Goal: Information Seeking & Learning: Learn about a topic

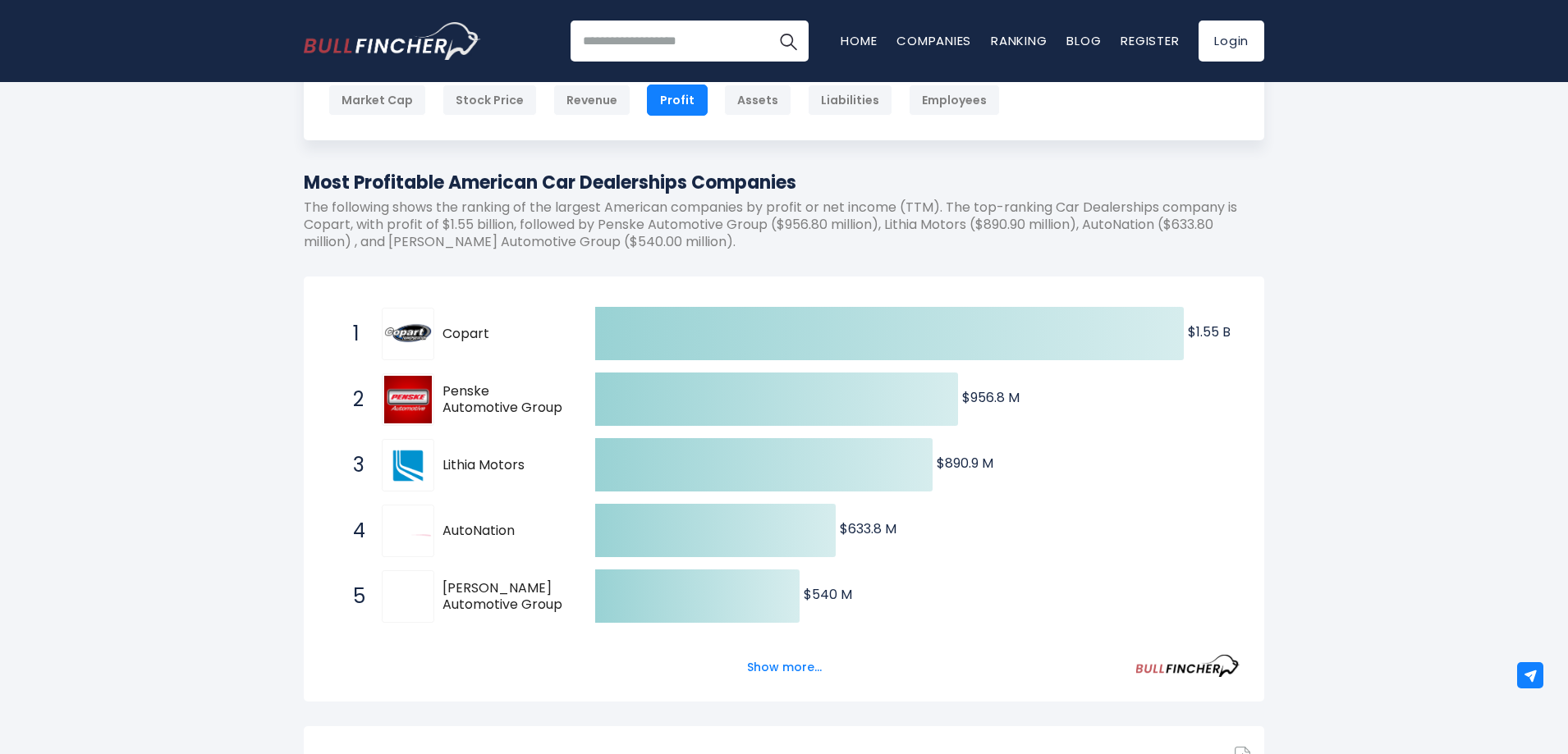
scroll to position [164, 0]
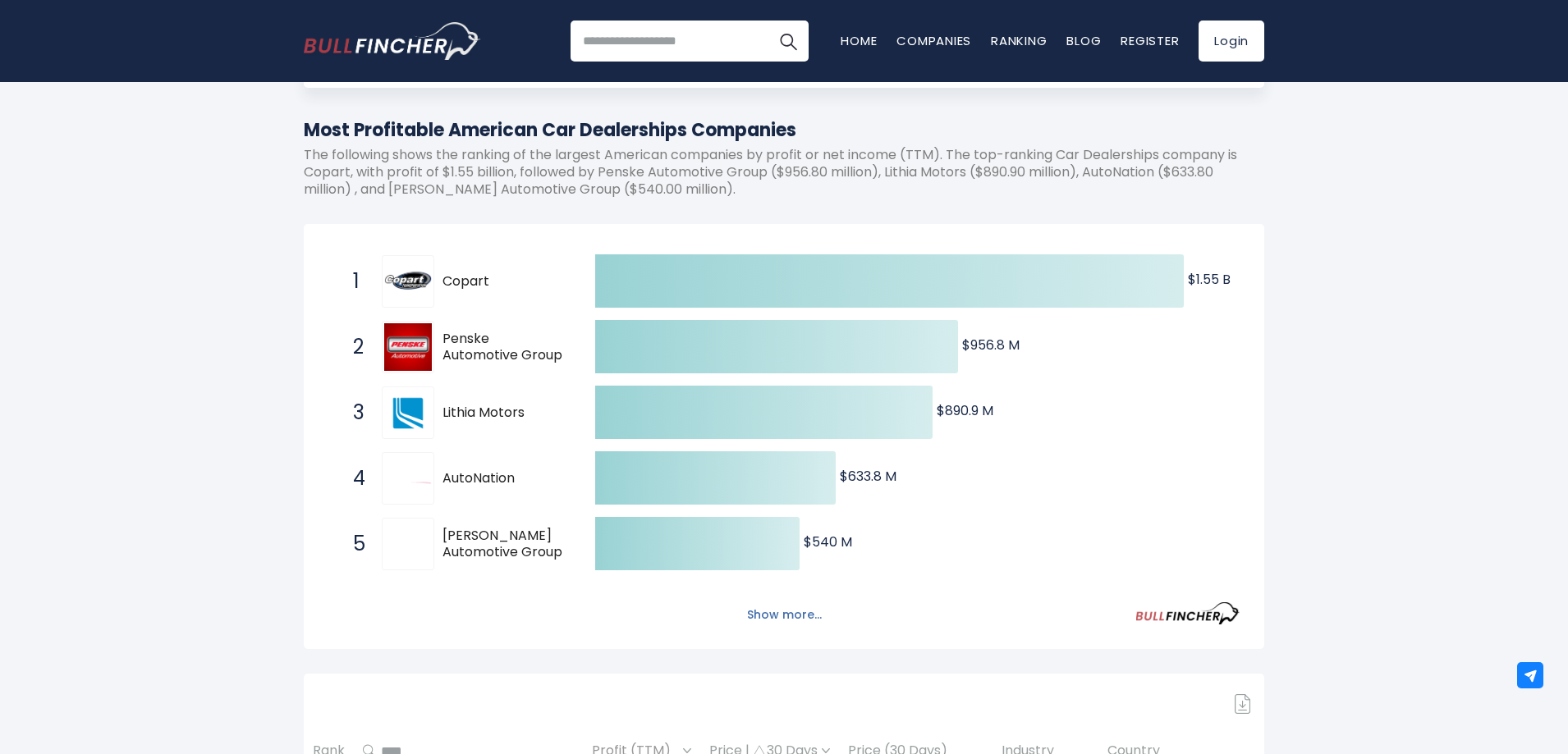
click at [776, 622] on button "Show more..." at bounding box center [784, 615] width 94 height 27
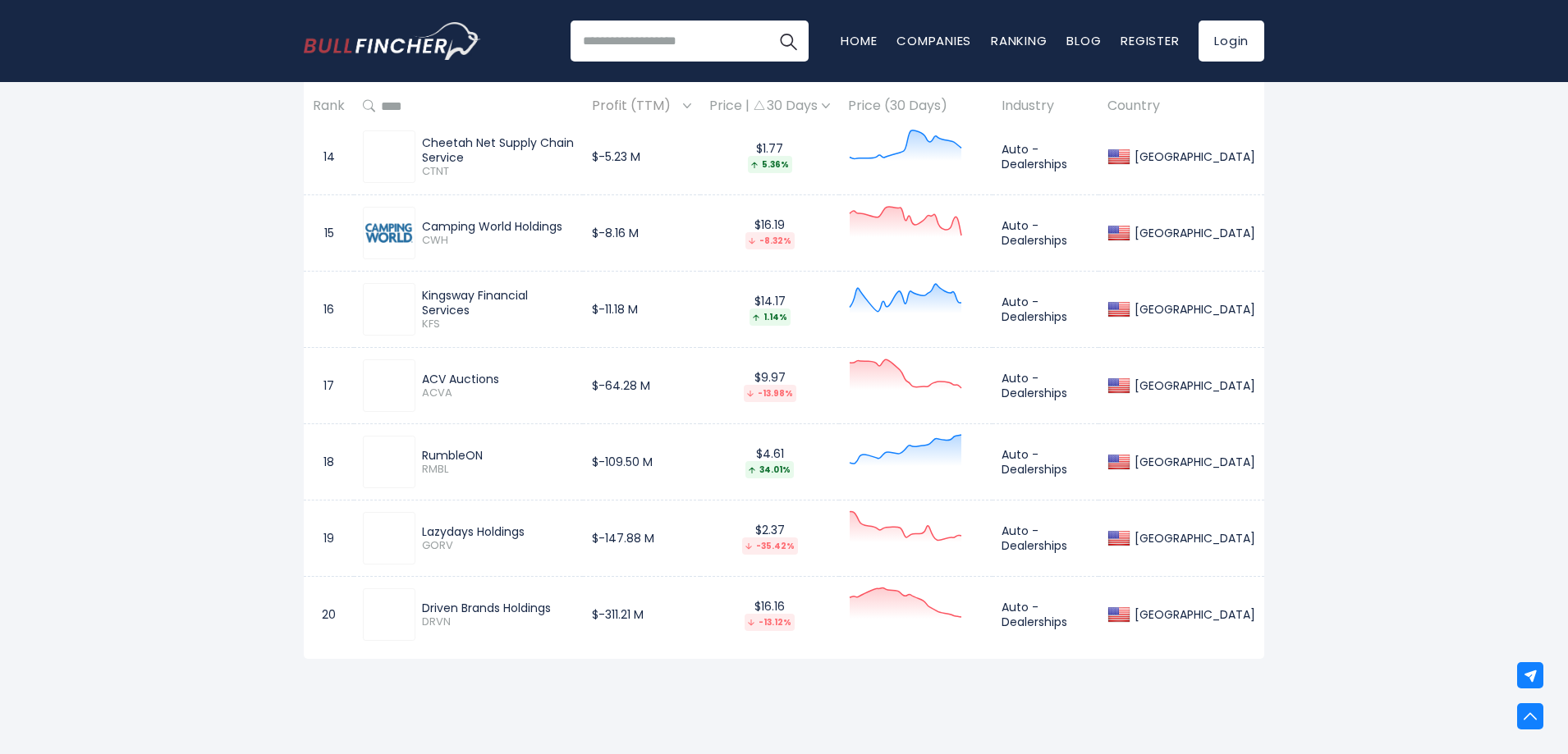
scroll to position [2133, 0]
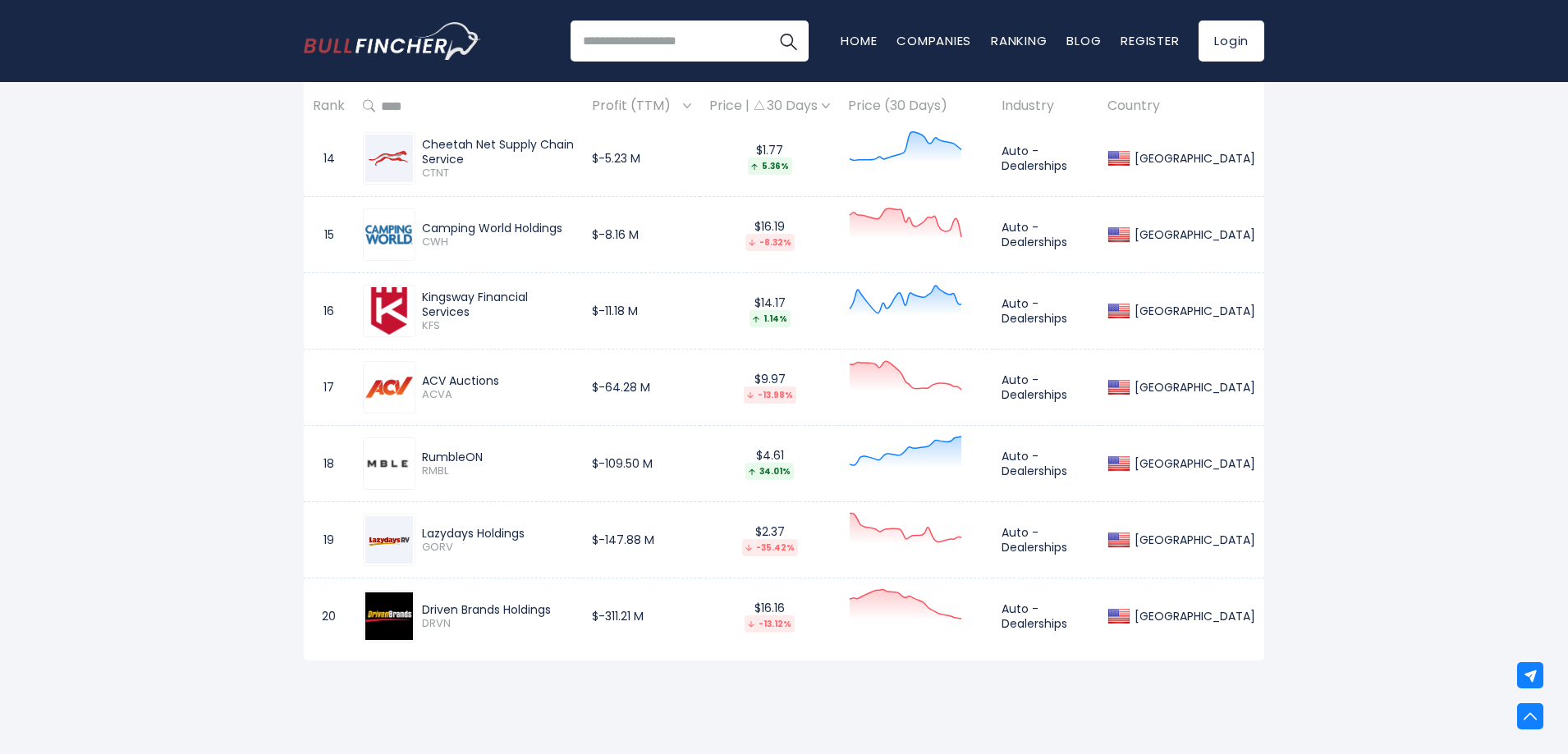
click at [637, 57] on input "search" at bounding box center [689, 41] width 238 height 41
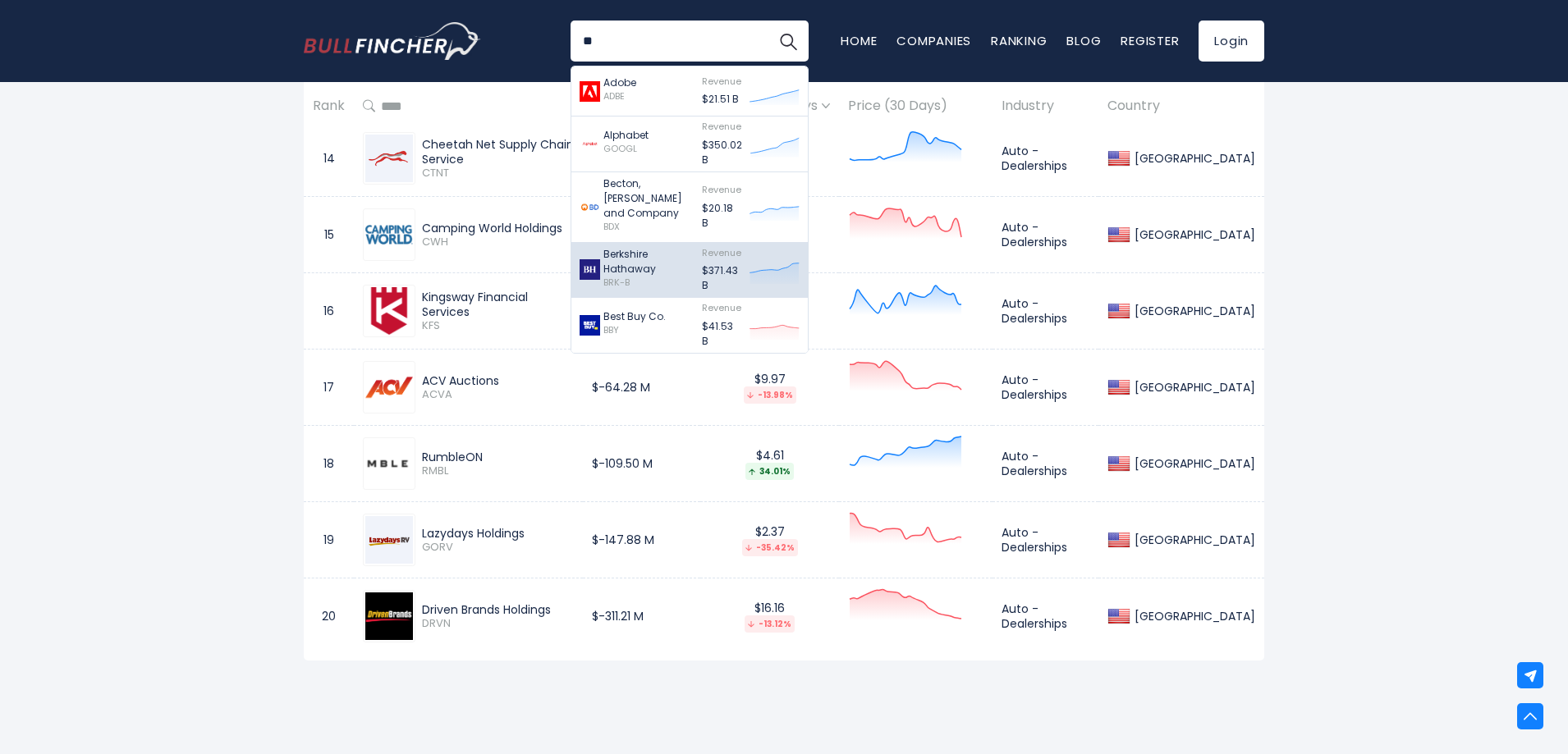
type input "**"
click at [618, 255] on p "Berkshire Hathaway" at bounding box center [648, 261] width 90 height 29
click at [722, 263] on p "$371.43 B" at bounding box center [721, 277] width 39 height 29
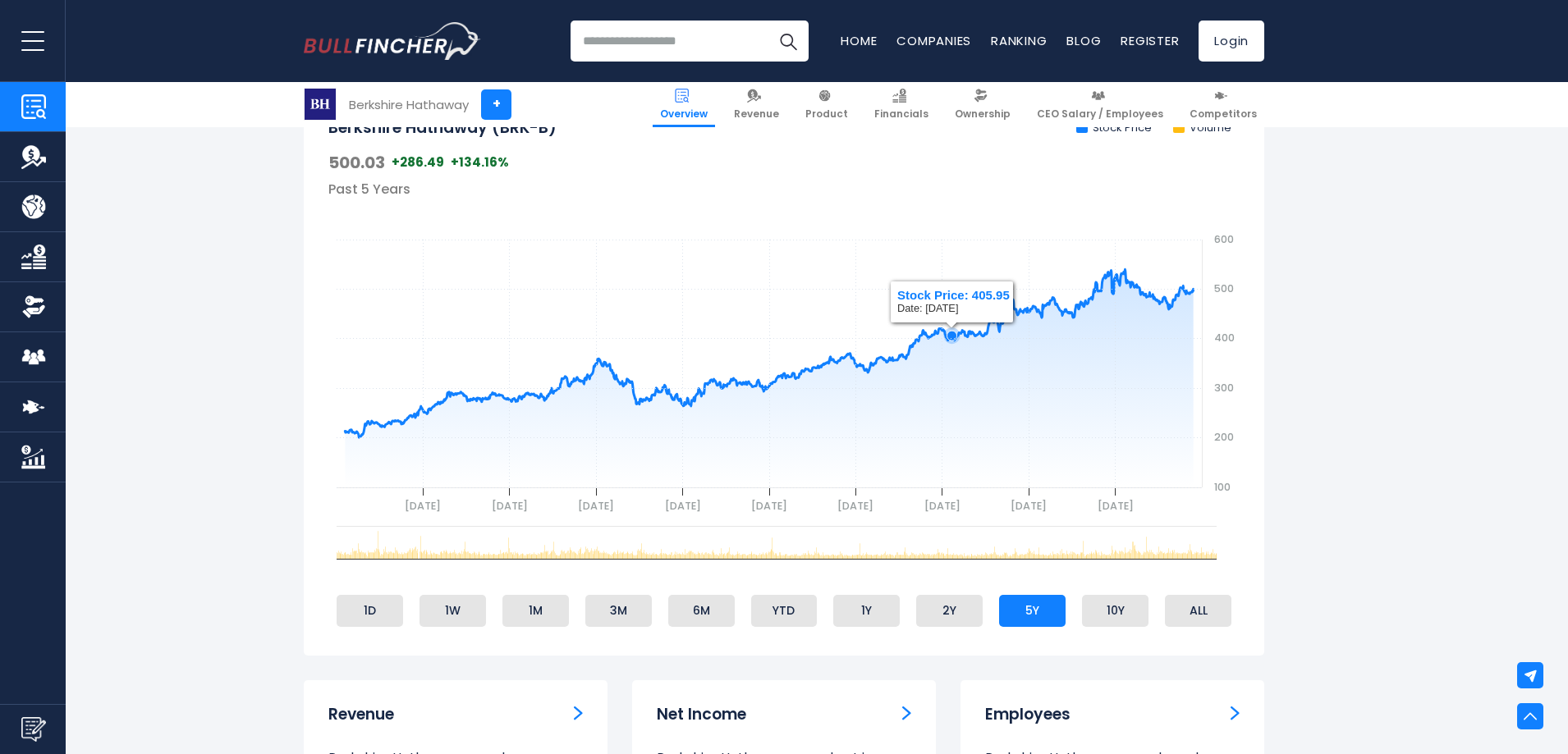
scroll to position [574, 0]
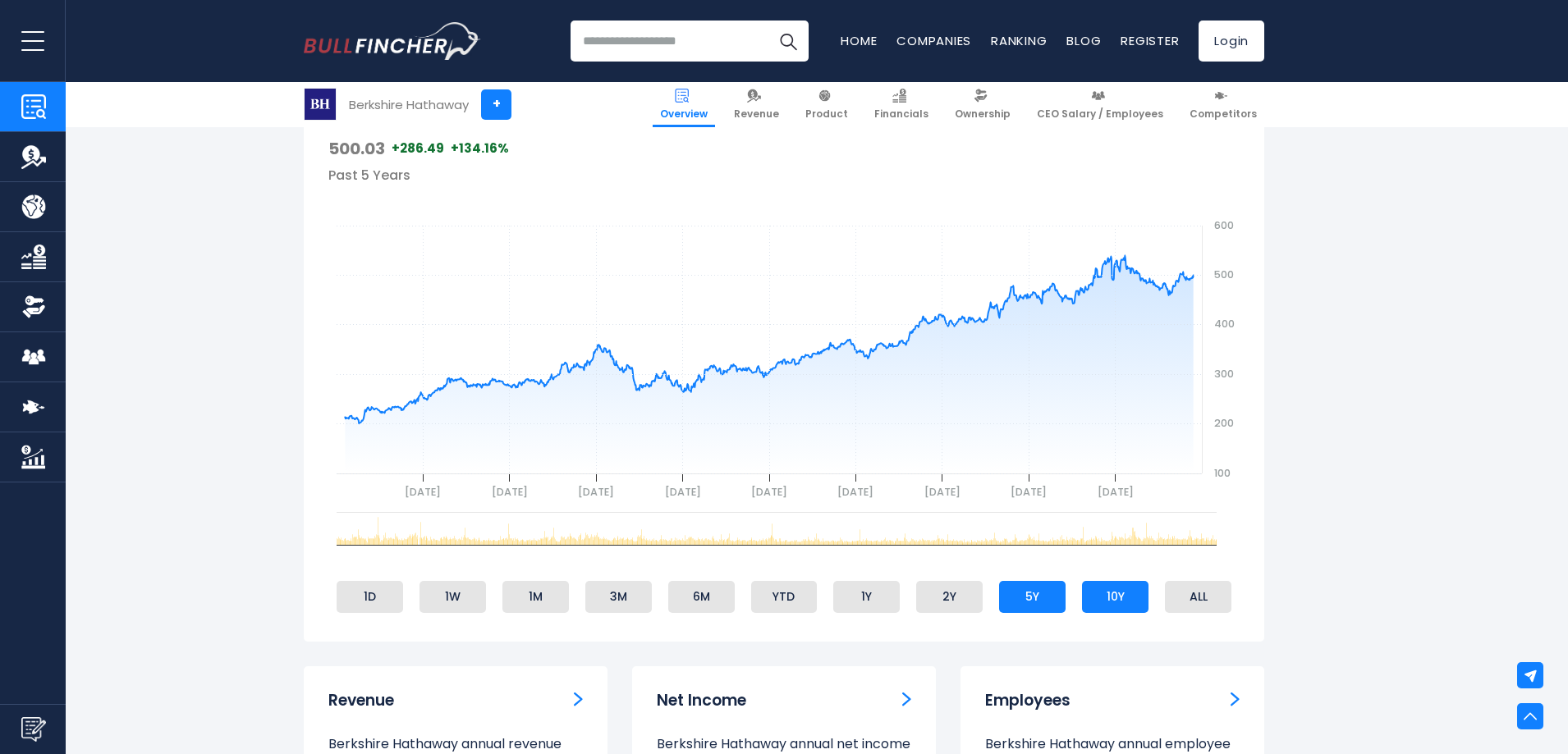
click at [1088, 600] on li "10Y" at bounding box center [1115, 596] width 67 height 31
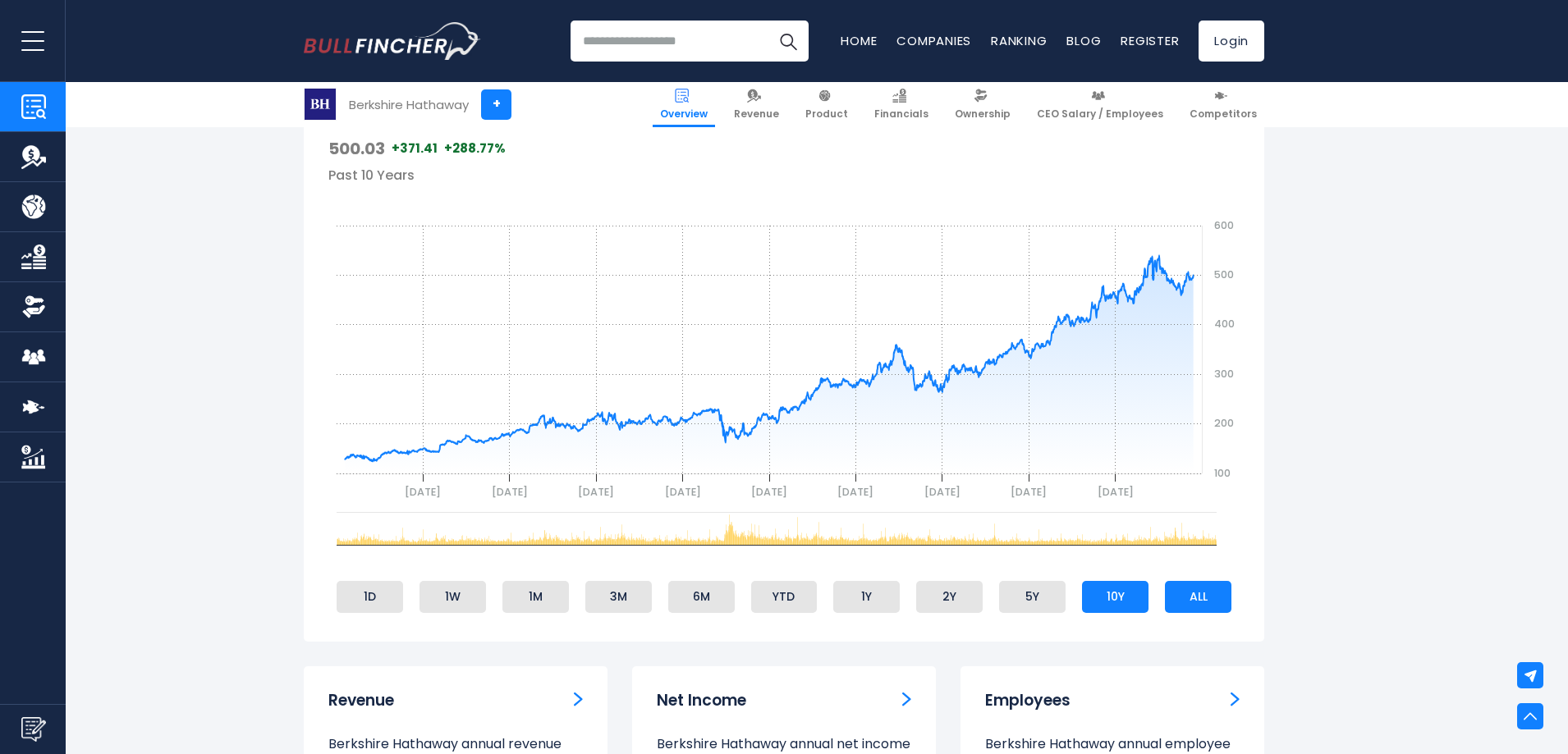
click at [1170, 597] on li "ALL" at bounding box center [1198, 596] width 67 height 31
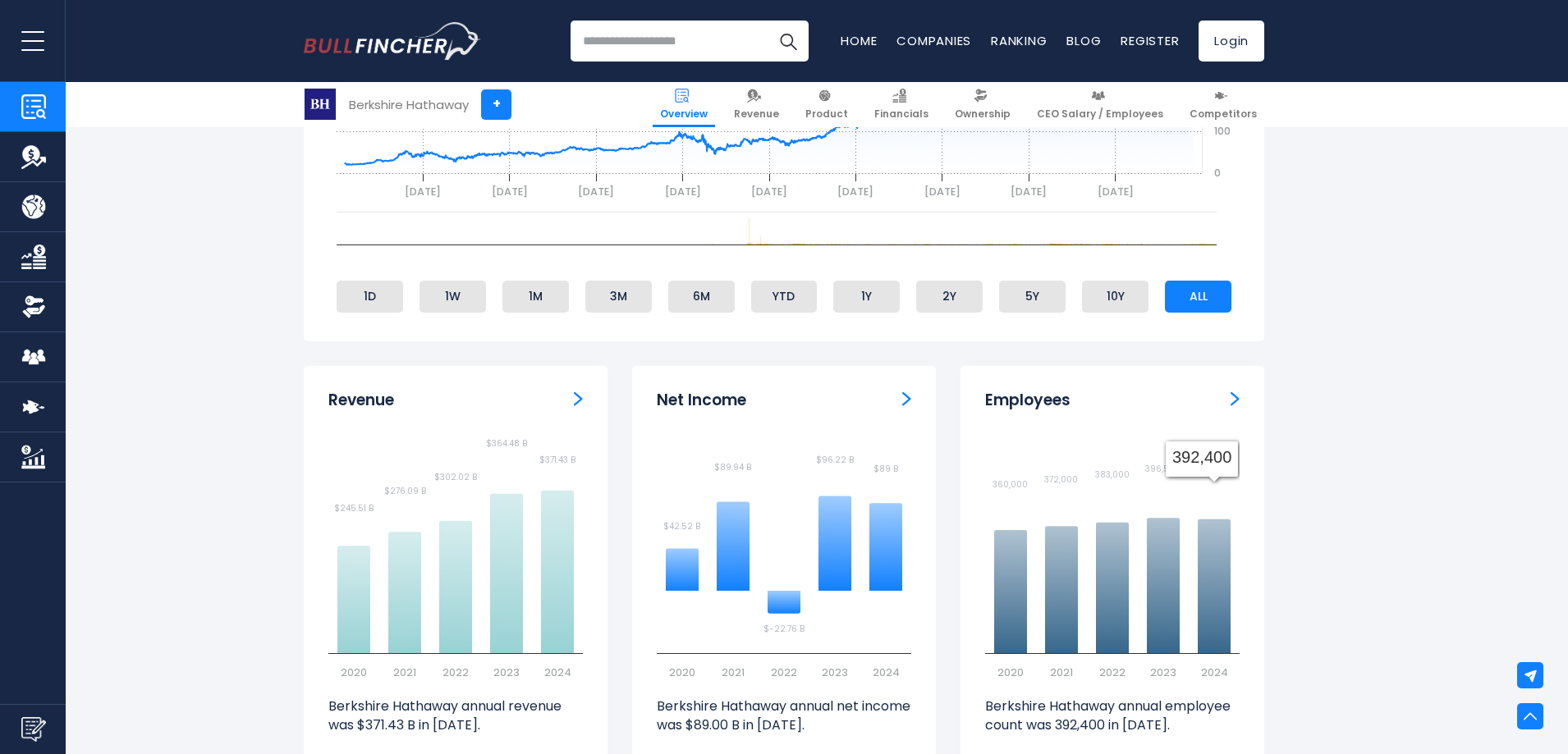
scroll to position [1066, 0]
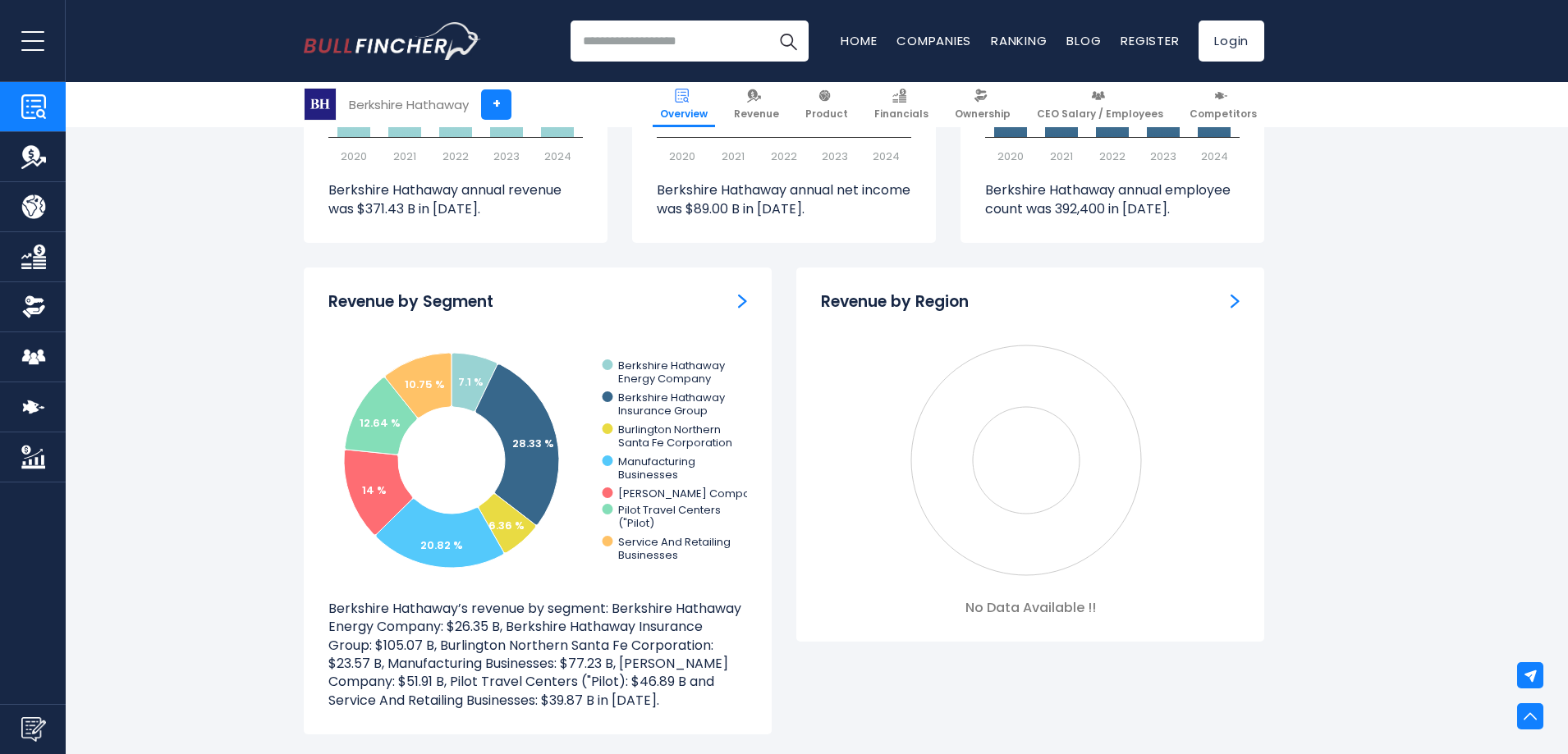
scroll to position [1394, 0]
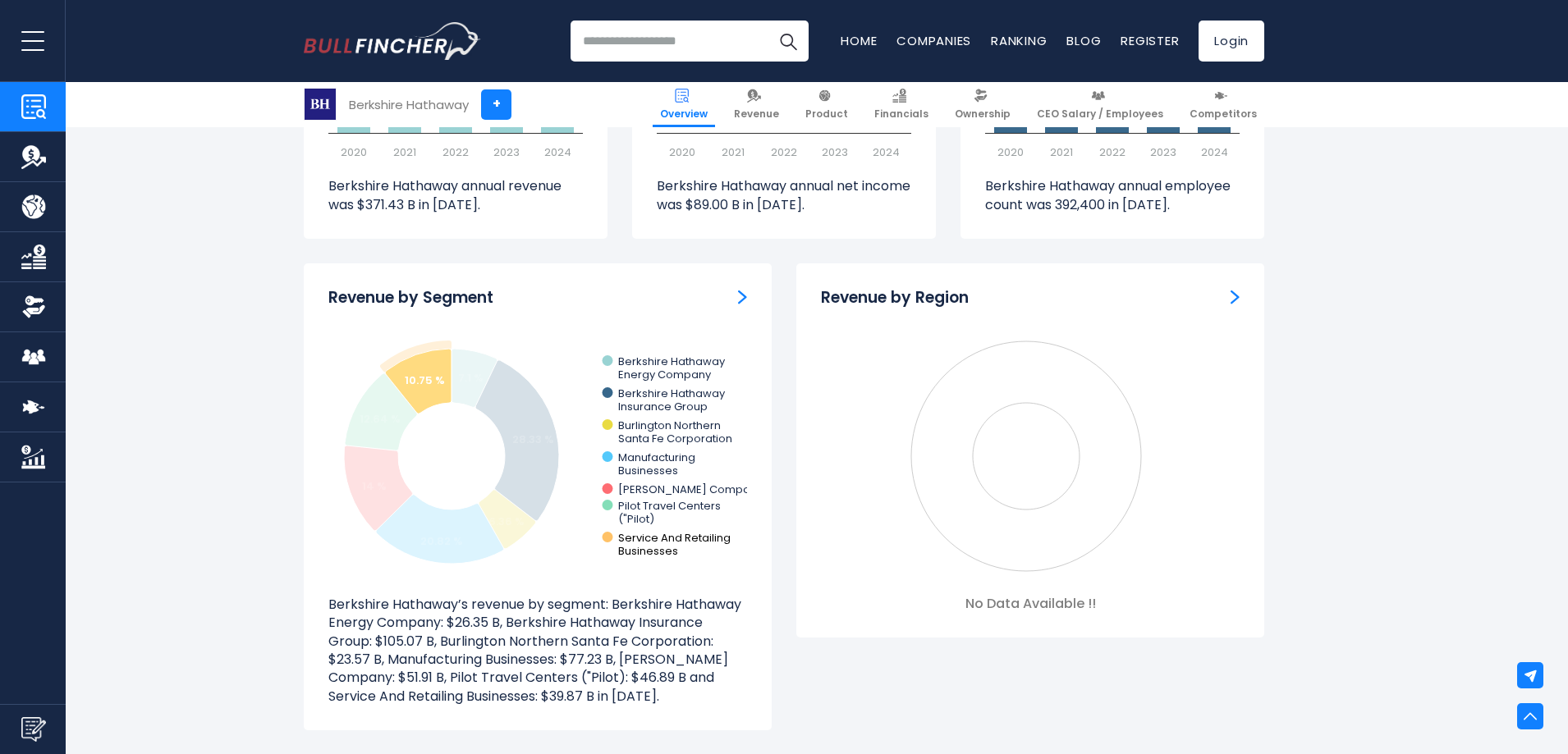
click at [652, 545] on text "Service And Retailing ​ Businesses" at bounding box center [674, 544] width 113 height 28
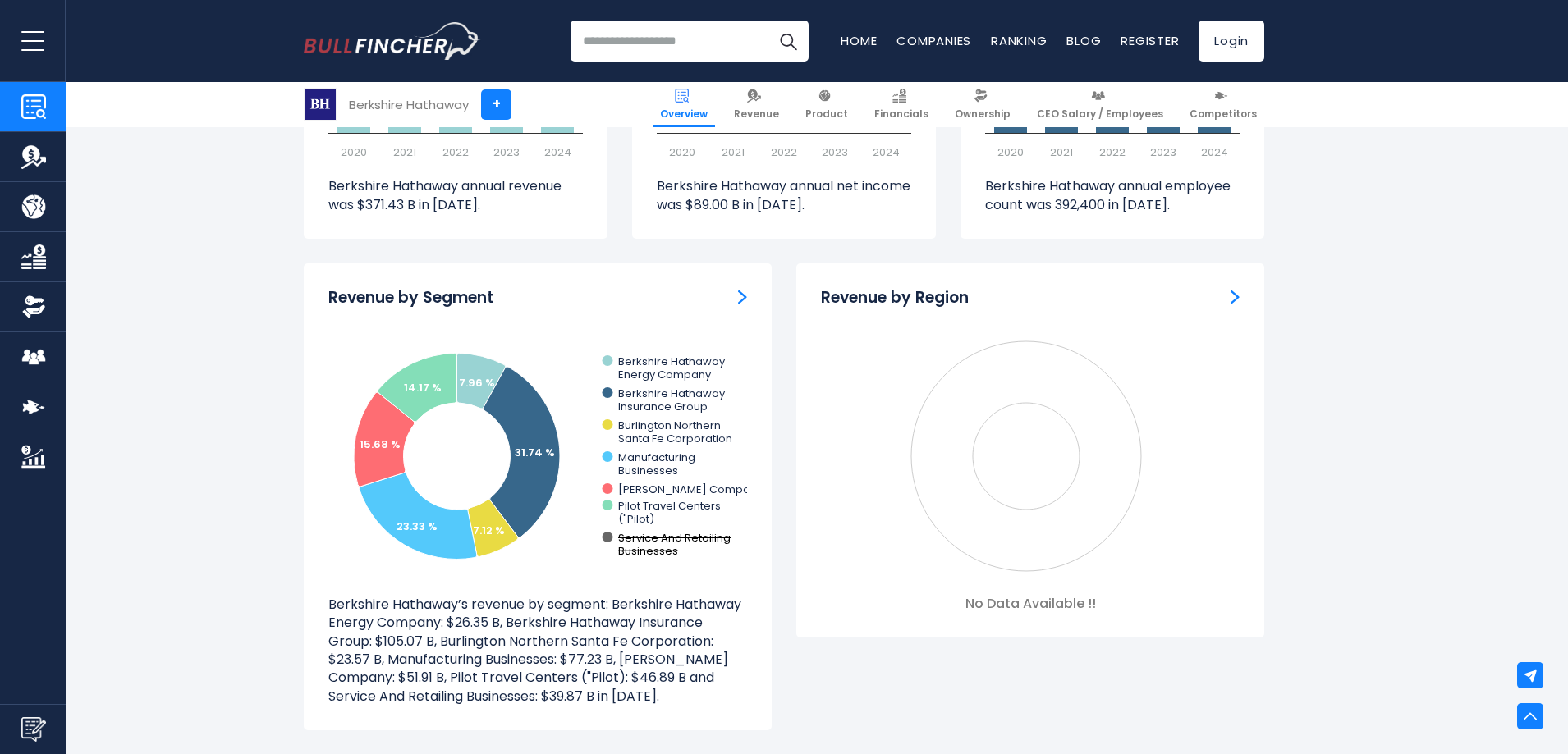
click at [626, 548] on text "Service And Retailing ​ Businesses" at bounding box center [674, 544] width 113 height 28
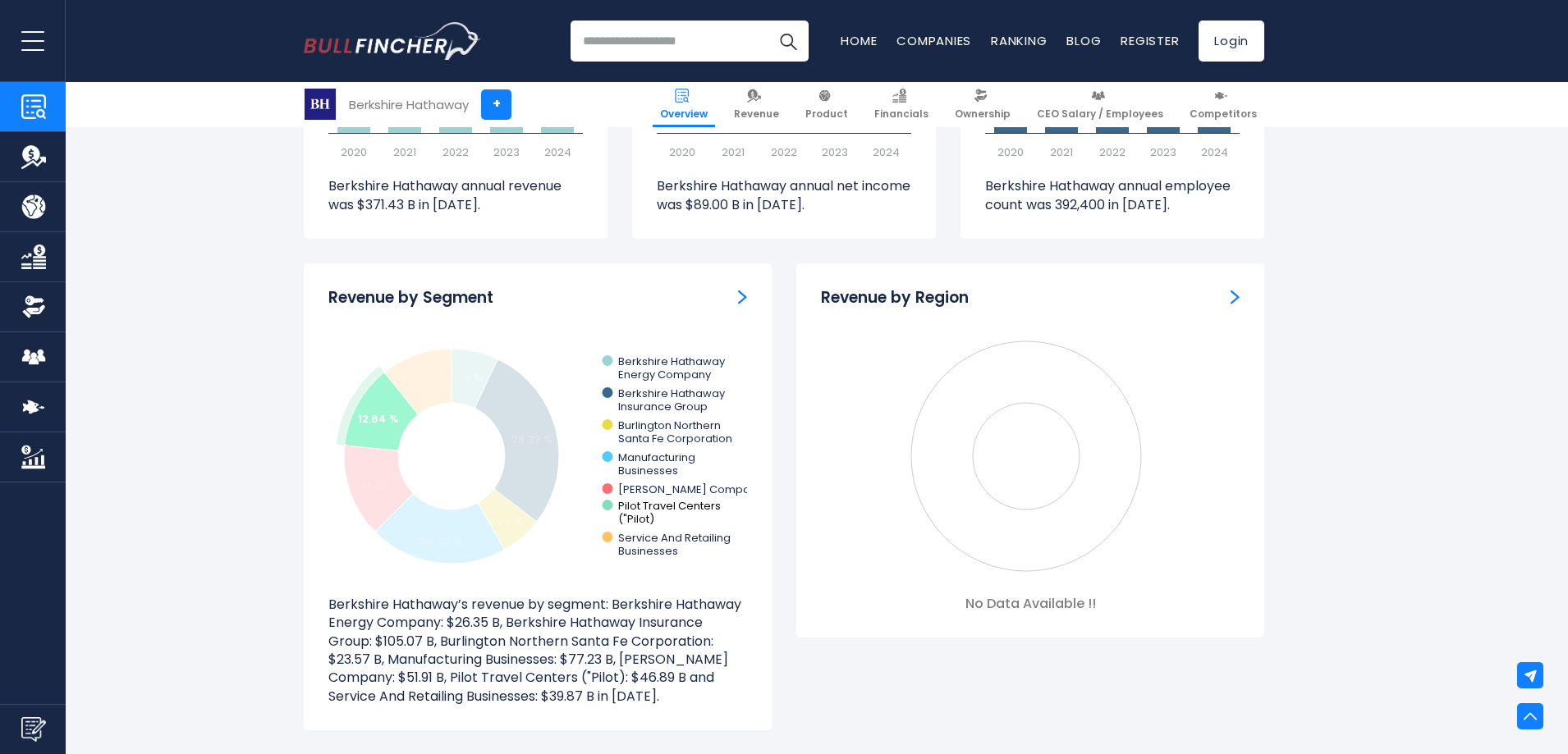
click at [634, 504] on text "Pilot Travel Centers ​ ("Pilot)" at bounding box center [669, 512] width 103 height 28
click at [636, 485] on text "[PERSON_NAME] Company" at bounding box center [691, 489] width 145 height 16
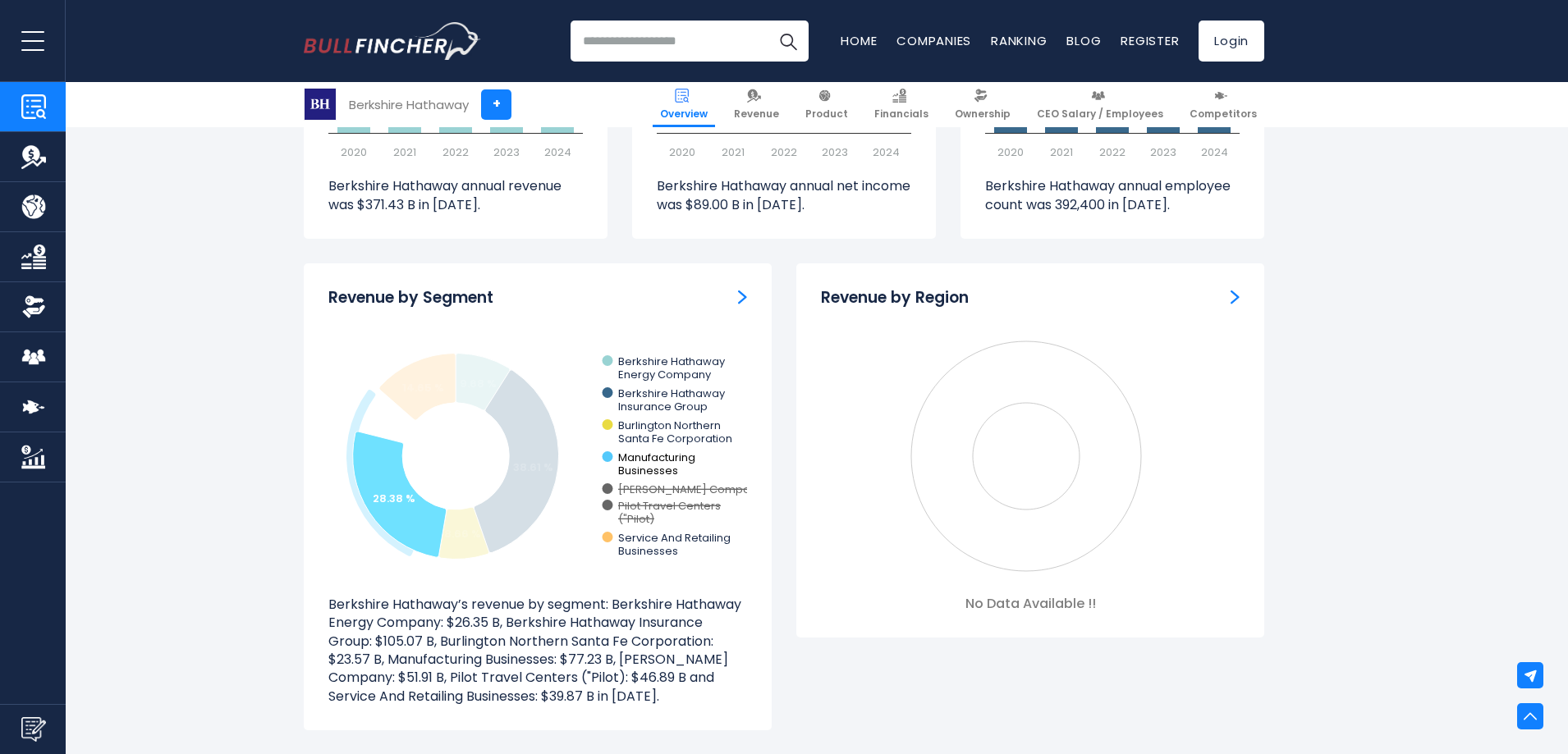
click at [636, 464] on text "Manufacturing ​ Businesses" at bounding box center [657, 463] width 77 height 28
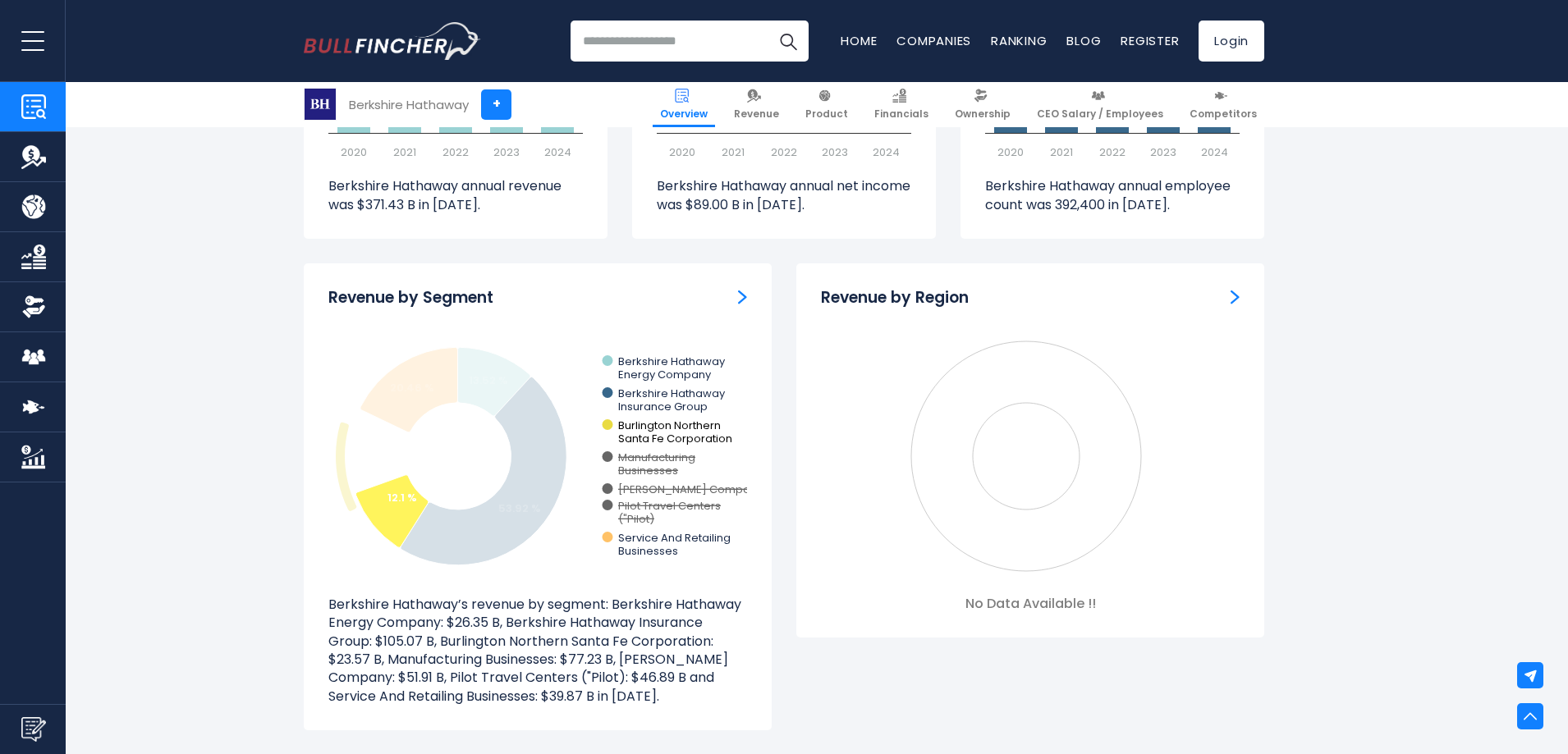
click at [636, 432] on text "Burlington Northern ​ Santa Fe Corporation" at bounding box center [675, 432] width 114 height 28
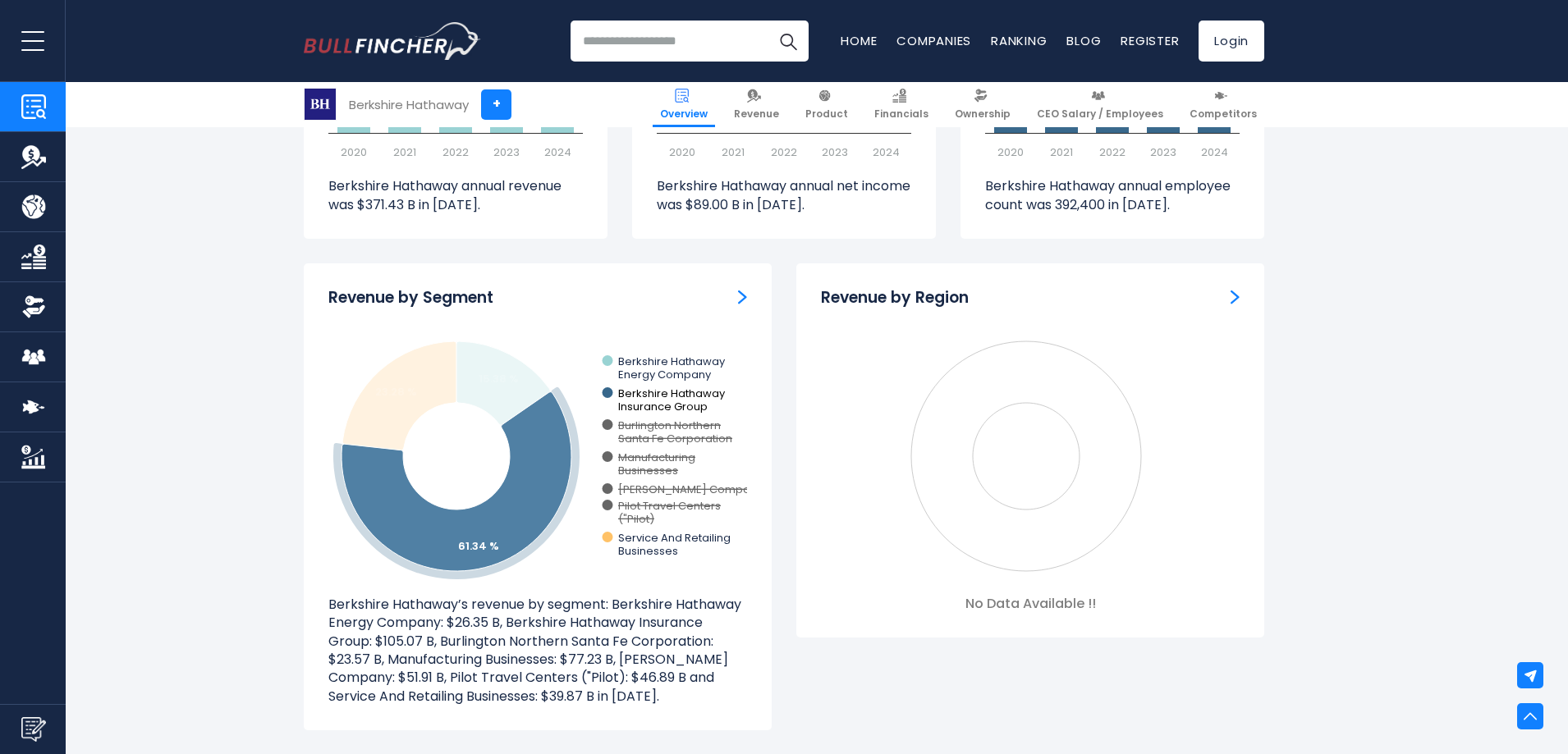
click at [642, 400] on text "Berkshire Hathaway ​ Insurance Group" at bounding box center [672, 400] width 108 height 28
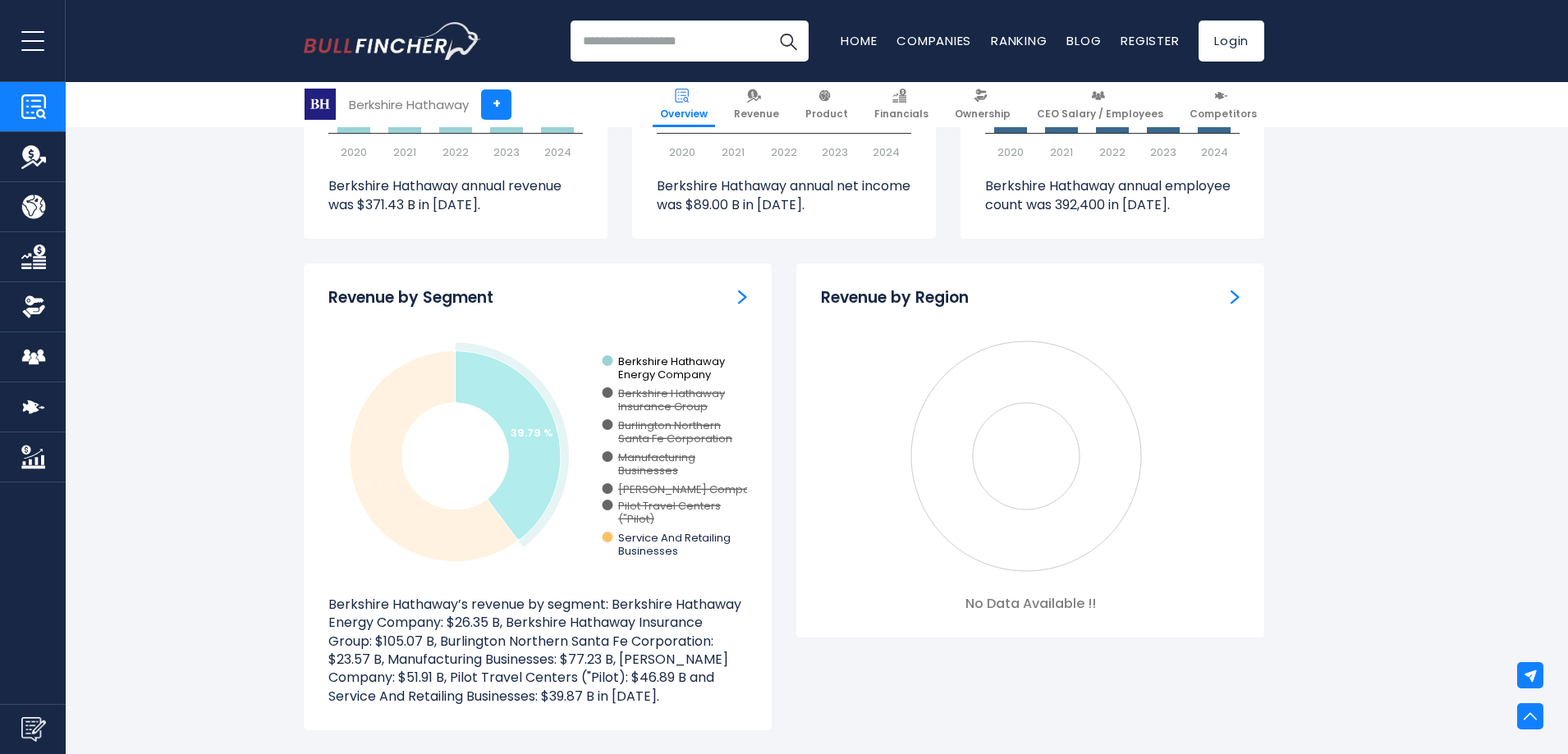
click at [647, 377] on text "Berkshire Hathaway ​ Energy Company" at bounding box center [672, 367] width 108 height 28
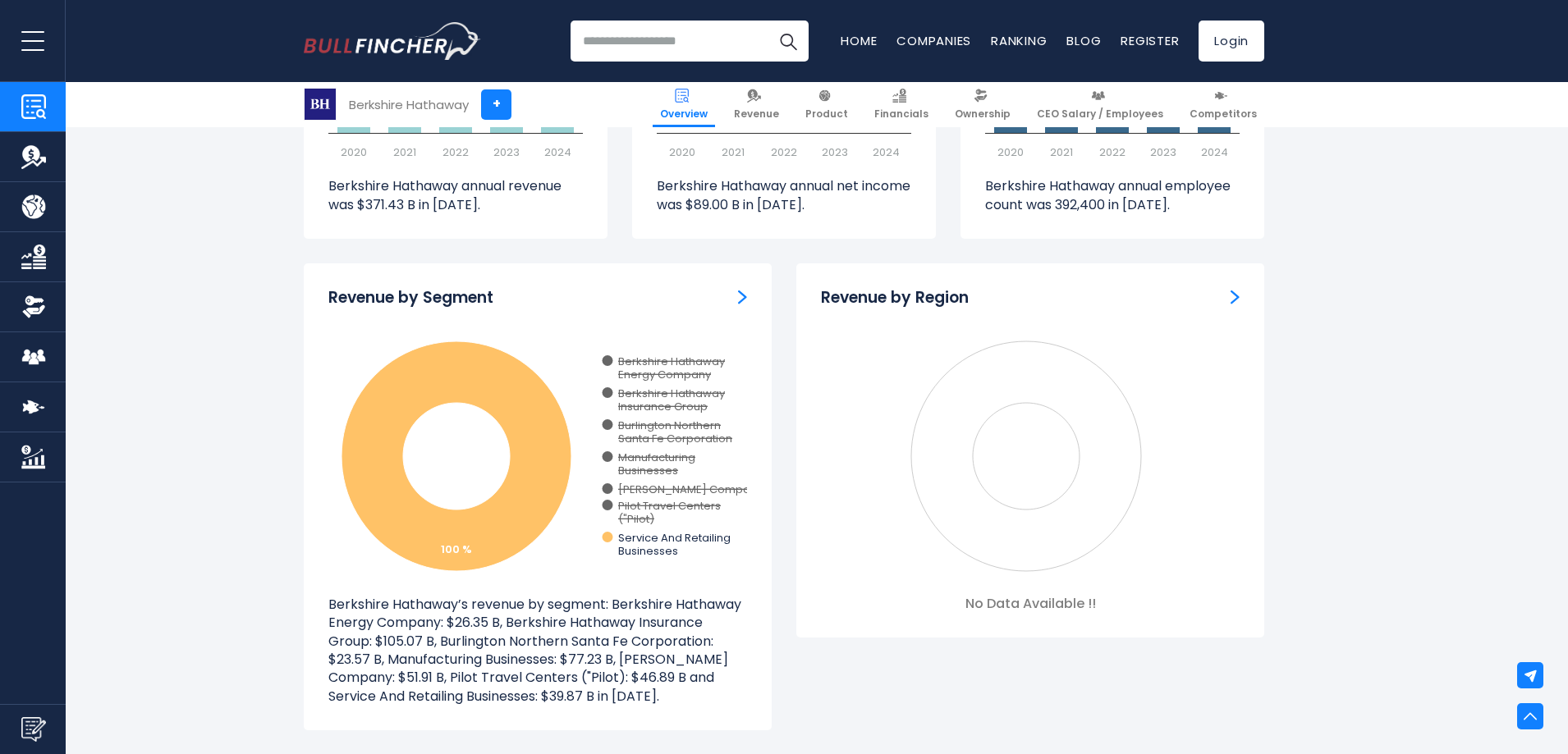
click at [647, 377] on text "Berkshire Hathaway ​ Energy Company" at bounding box center [672, 367] width 108 height 28
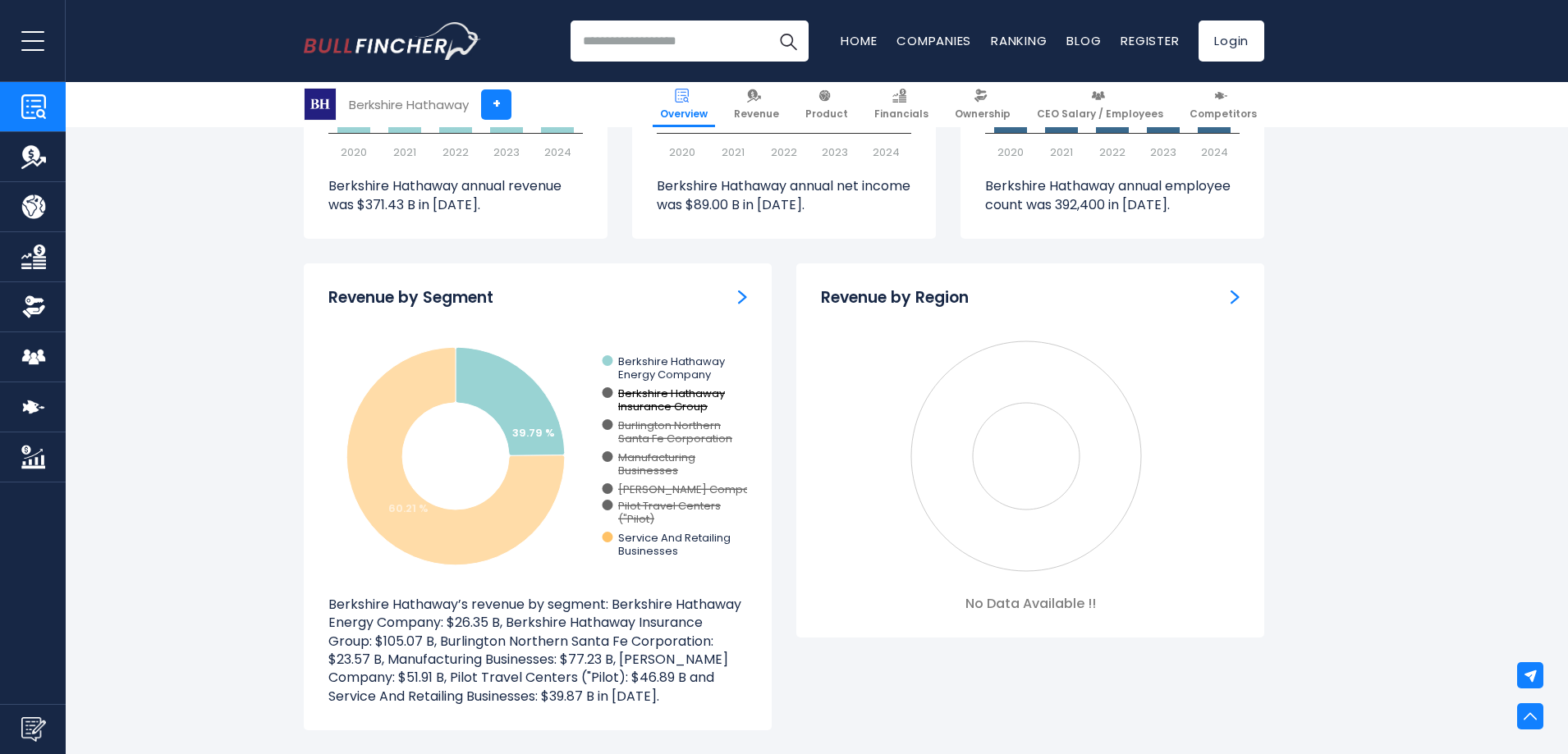
click at [651, 401] on text "Berkshire Hathaway ​ Insurance Group" at bounding box center [672, 400] width 108 height 28
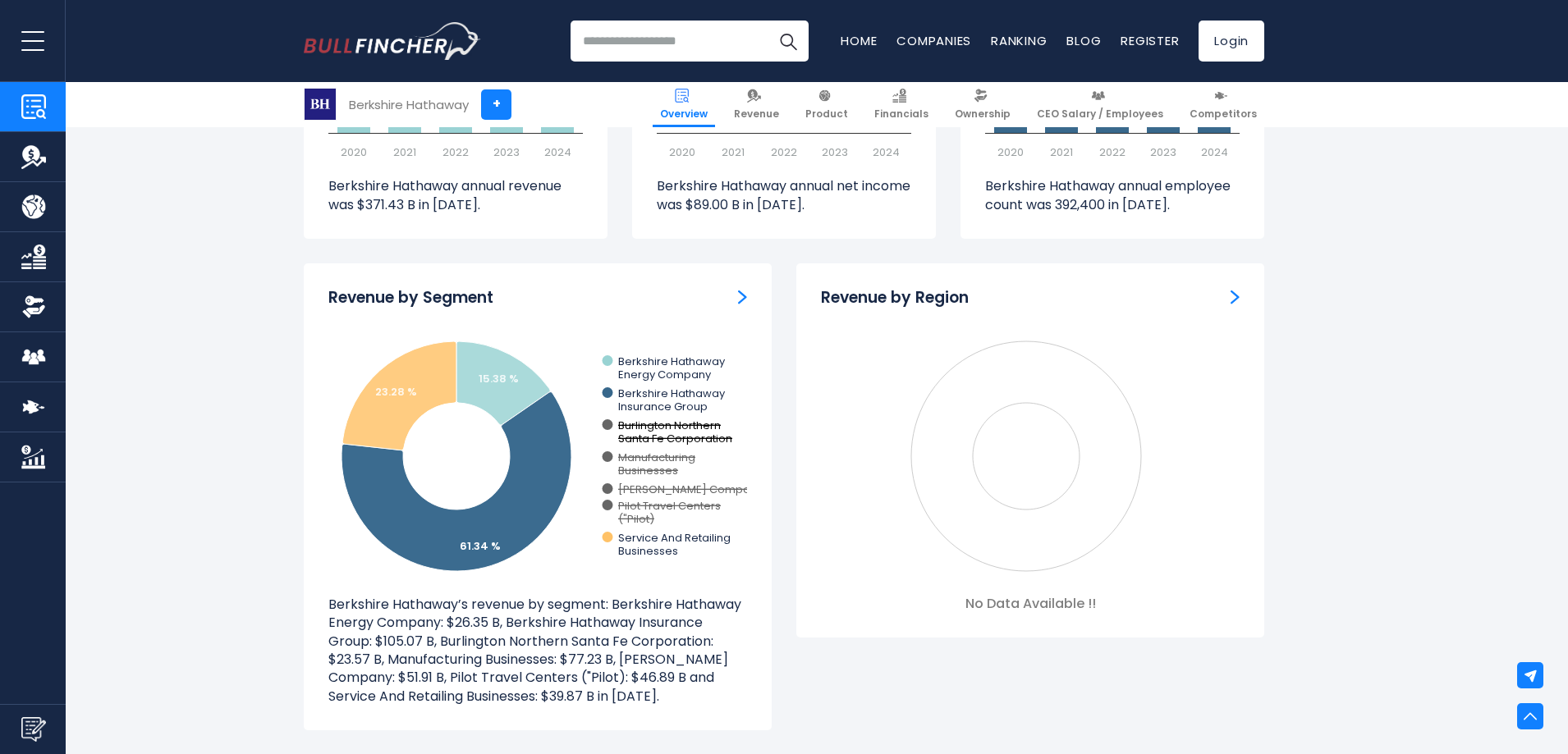
click at [654, 435] on text "Burlington Northern ​ Santa Fe Corporation" at bounding box center [675, 432] width 114 height 28
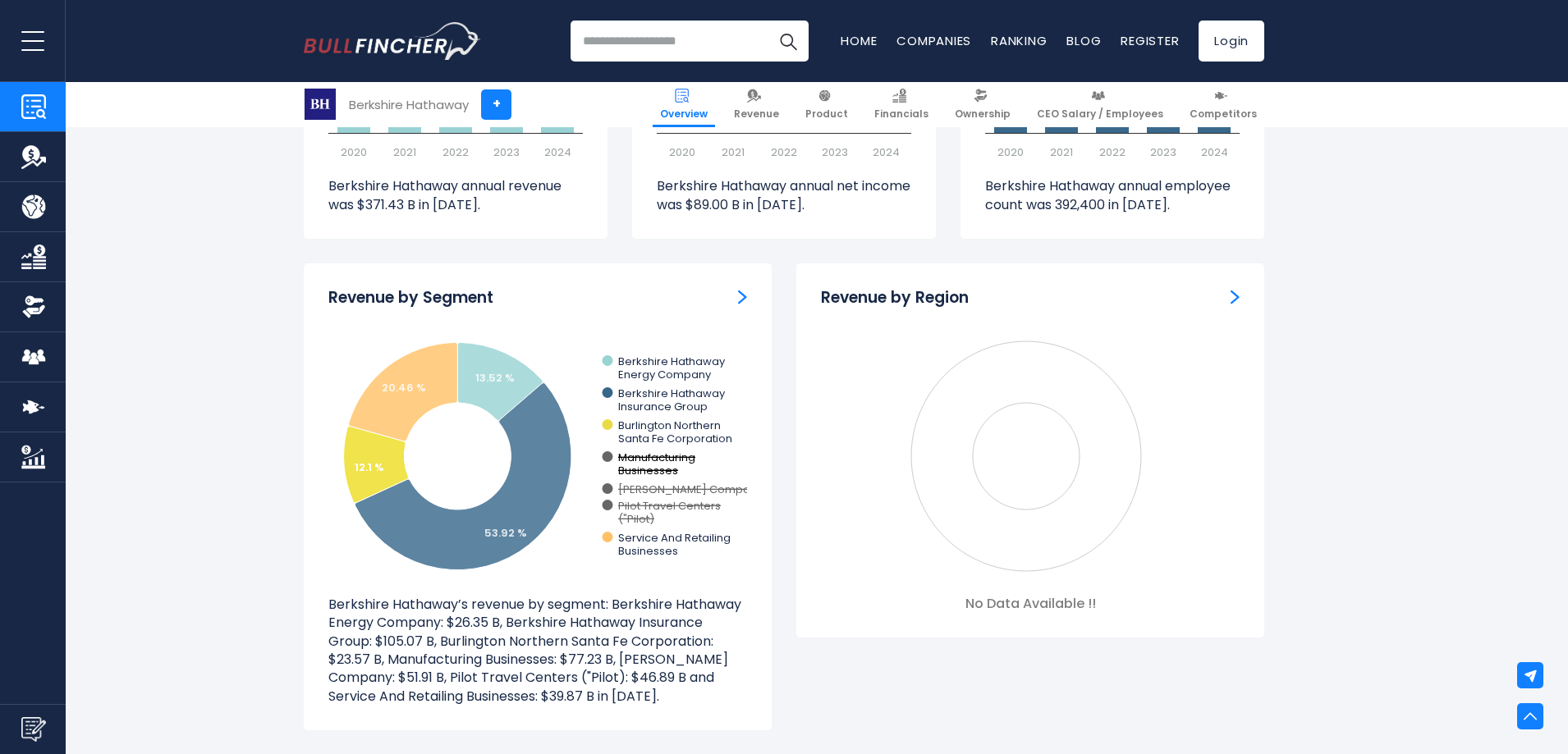
click at [652, 471] on text "Manufacturing ​ Businesses" at bounding box center [657, 463] width 77 height 28
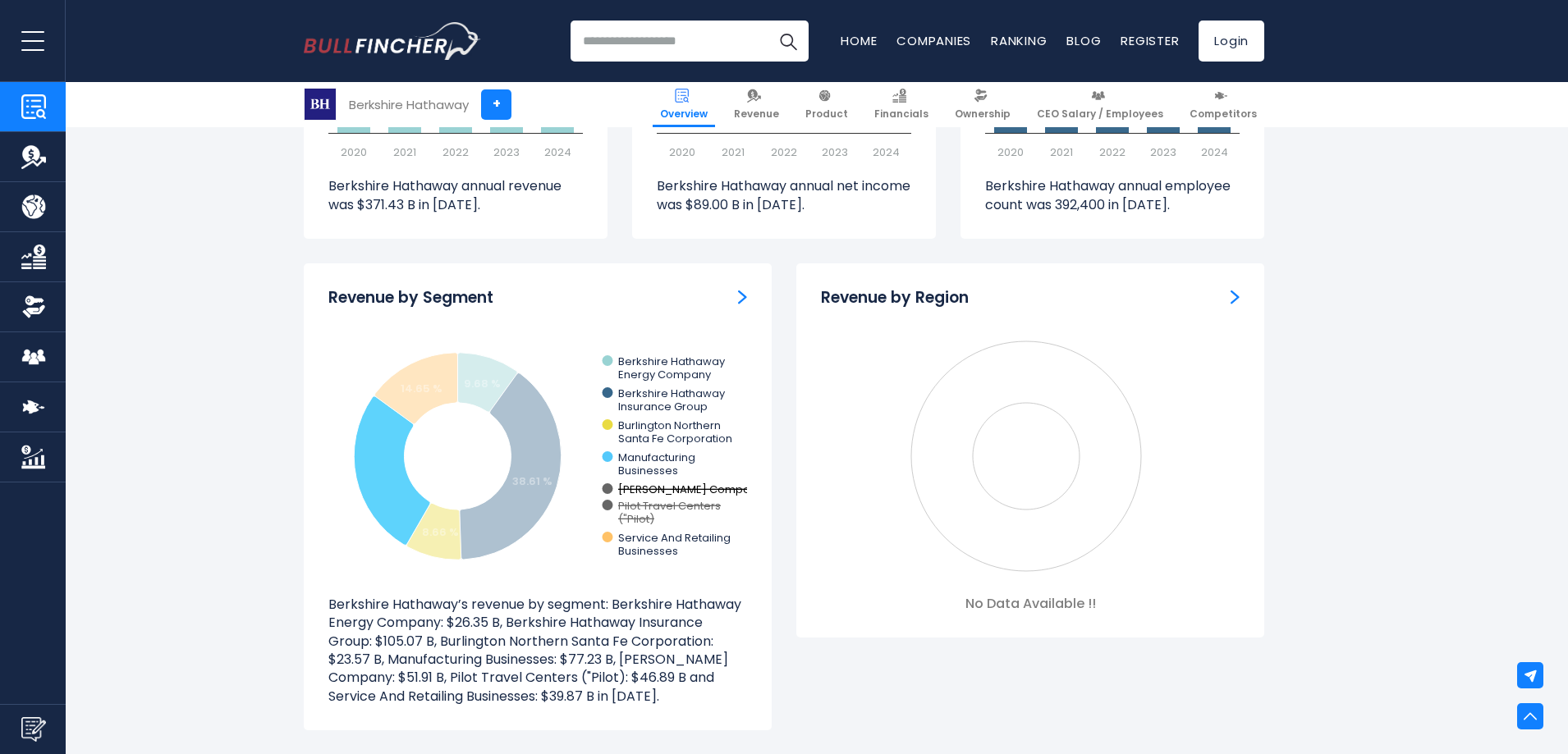
click at [653, 493] on text "[PERSON_NAME] Company" at bounding box center [691, 489] width 145 height 16
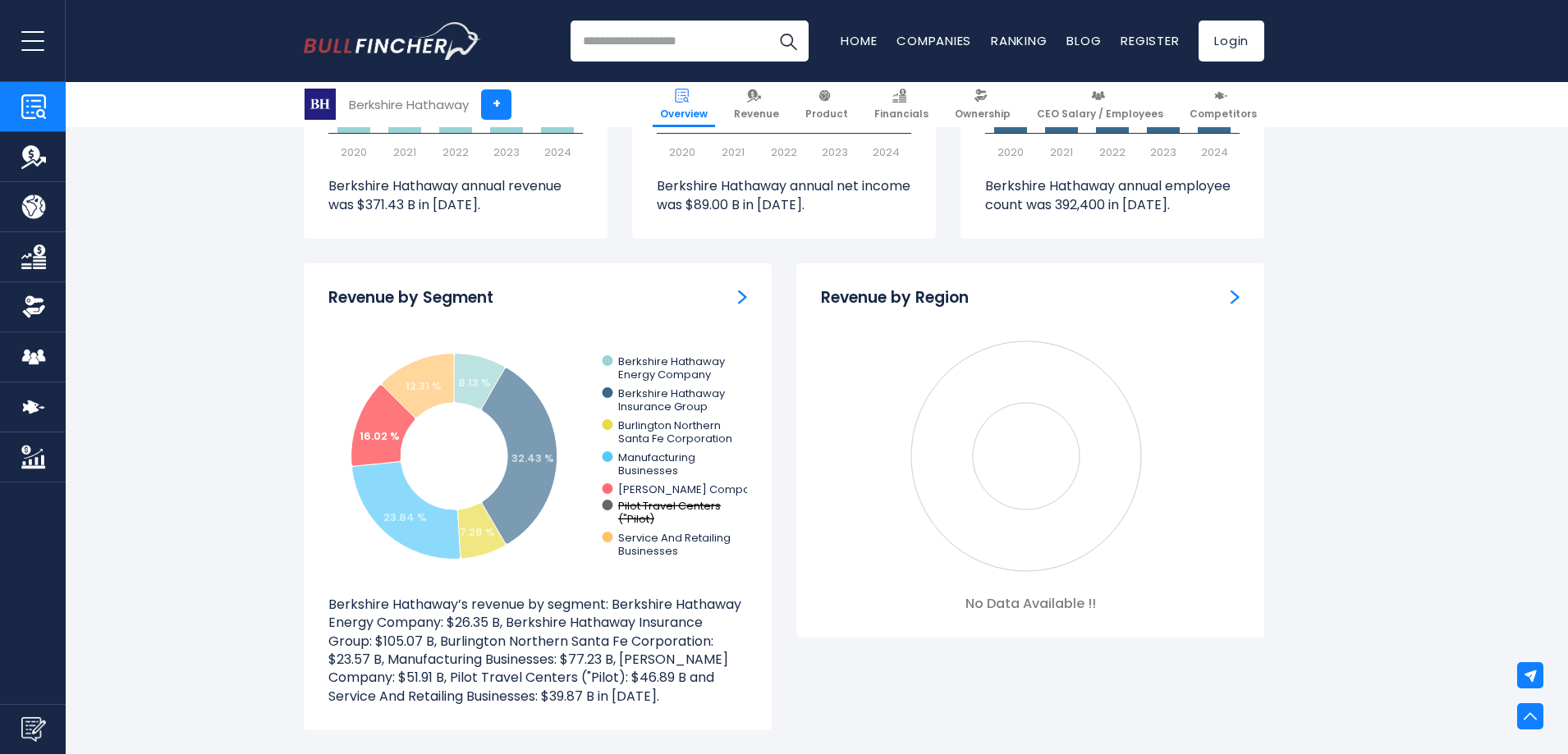
click at [654, 505] on text "Pilot Travel Centers ​ ("Pilot)" at bounding box center [669, 512] width 103 height 28
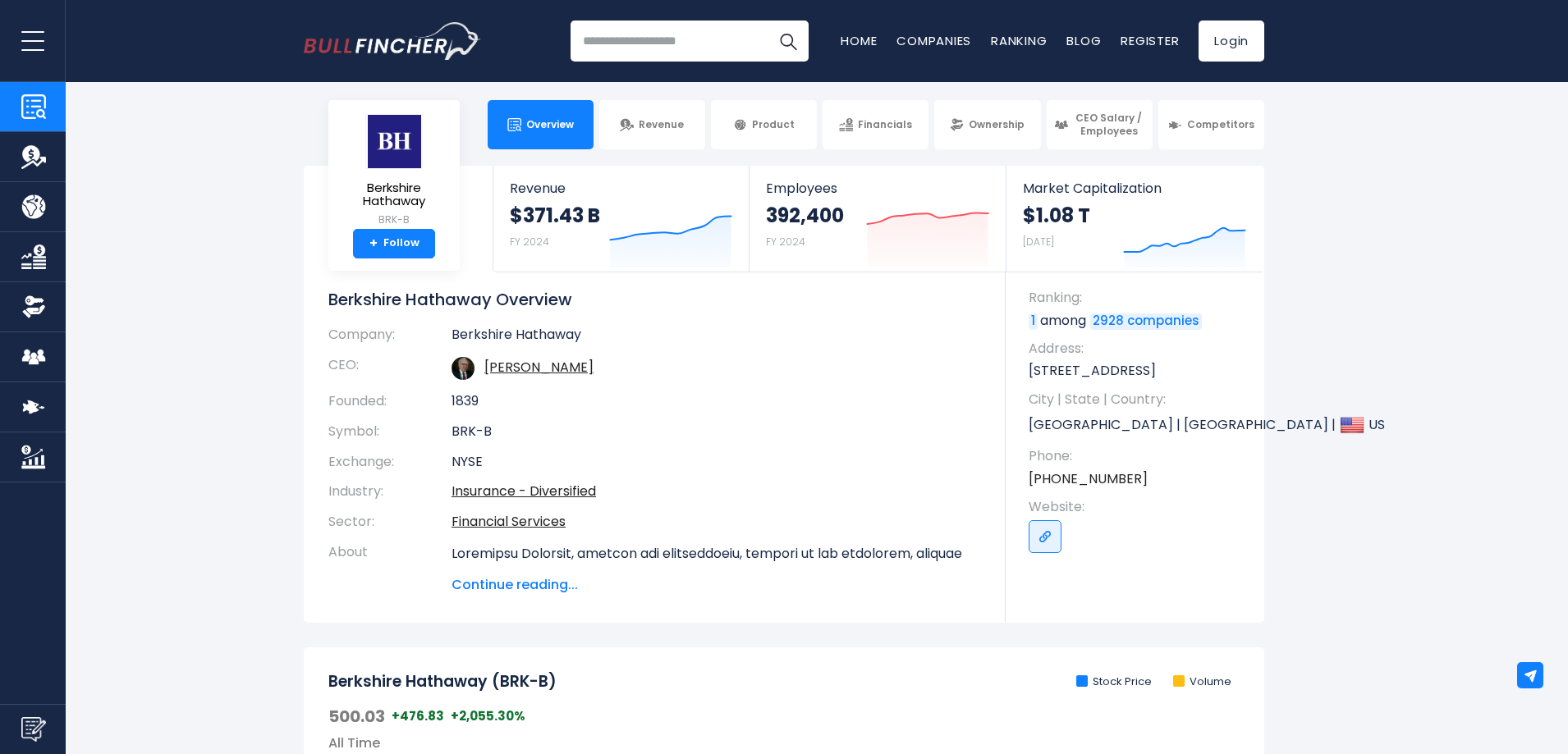
scroll to position [0, 0]
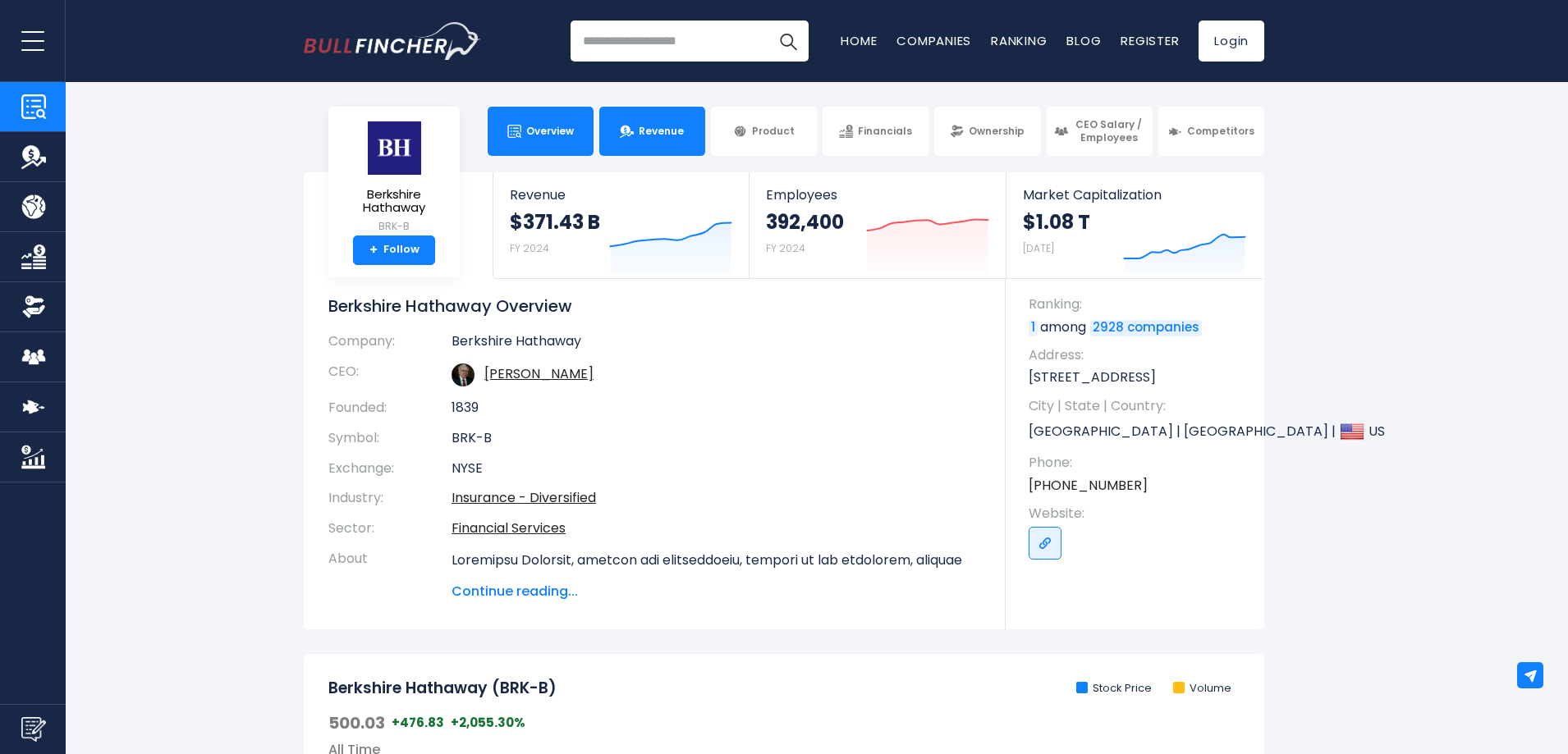
click at [671, 147] on link "Revenue" at bounding box center [652, 131] width 106 height 49
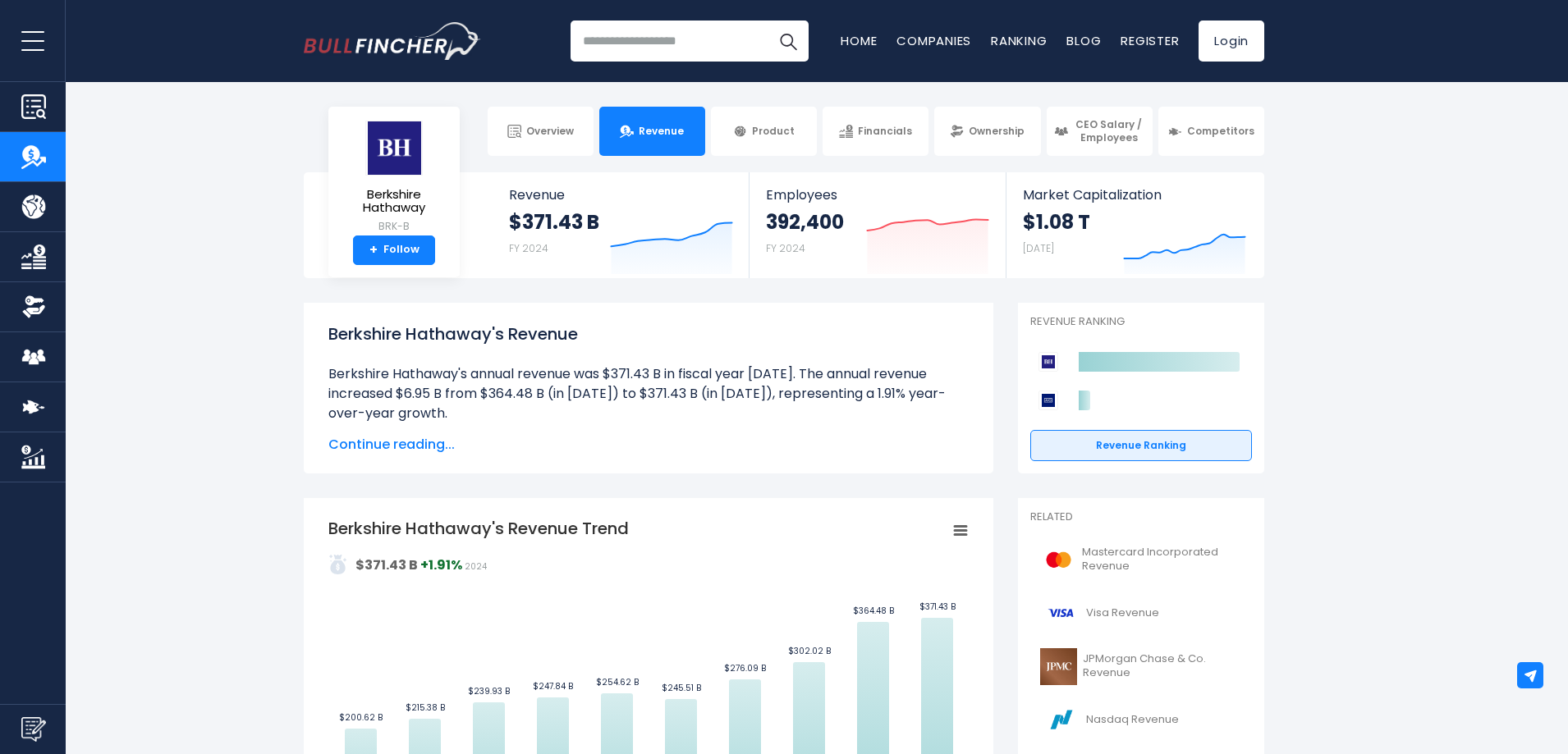
click at [429, 444] on span "Continue reading..." at bounding box center [648, 445] width 640 height 20
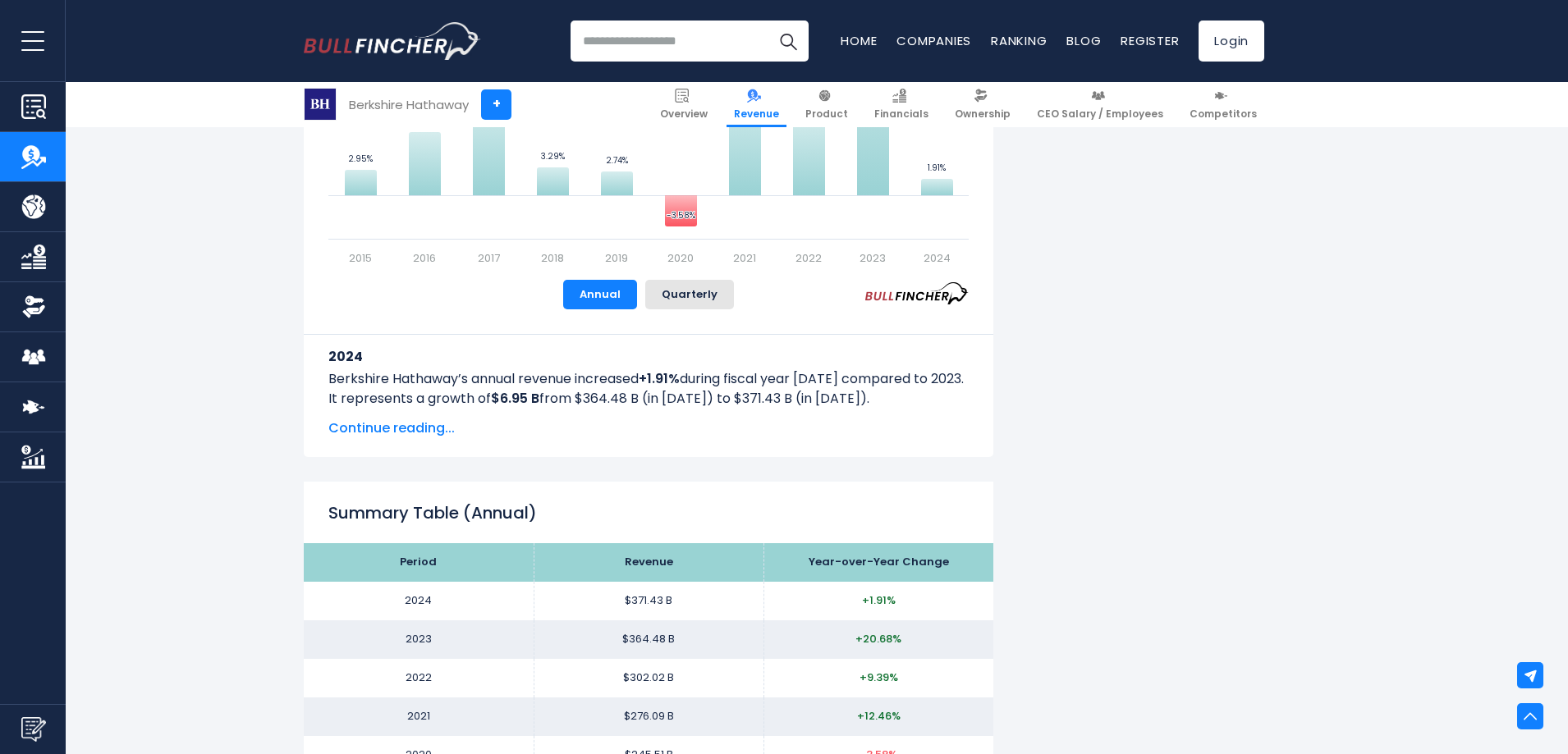
scroll to position [1641, 0]
